Goal: Task Accomplishment & Management: Use online tool/utility

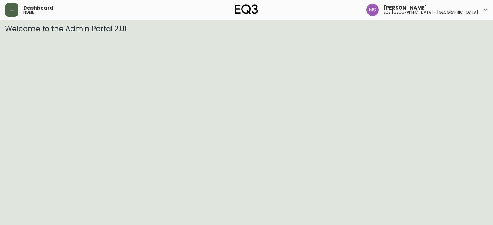
click at [14, 7] on button "button" at bounding box center [12, 10] width 14 height 14
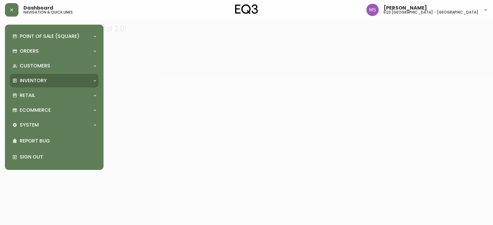
click at [34, 85] on div "Inventory" at bounding box center [54, 81] width 89 height 14
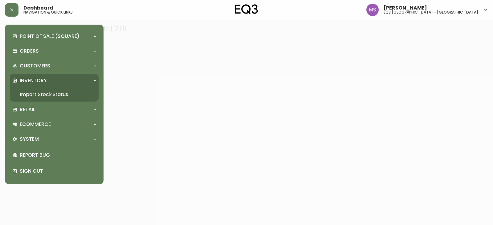
click at [38, 95] on link "Import Stock Status" at bounding box center [54, 95] width 89 height 14
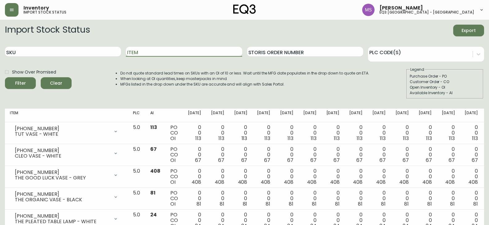
click at [156, 55] on input "Item" at bounding box center [184, 52] width 116 height 10
type input "simone"
click at [5, 77] on button "Filter" at bounding box center [20, 83] width 31 height 12
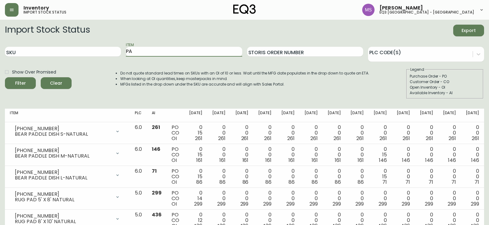
type input "P"
type input "[PERSON_NAME]"
click at [5, 77] on button "Filter" at bounding box center [20, 83] width 31 height 12
